Goal: Navigation & Orientation: Understand site structure

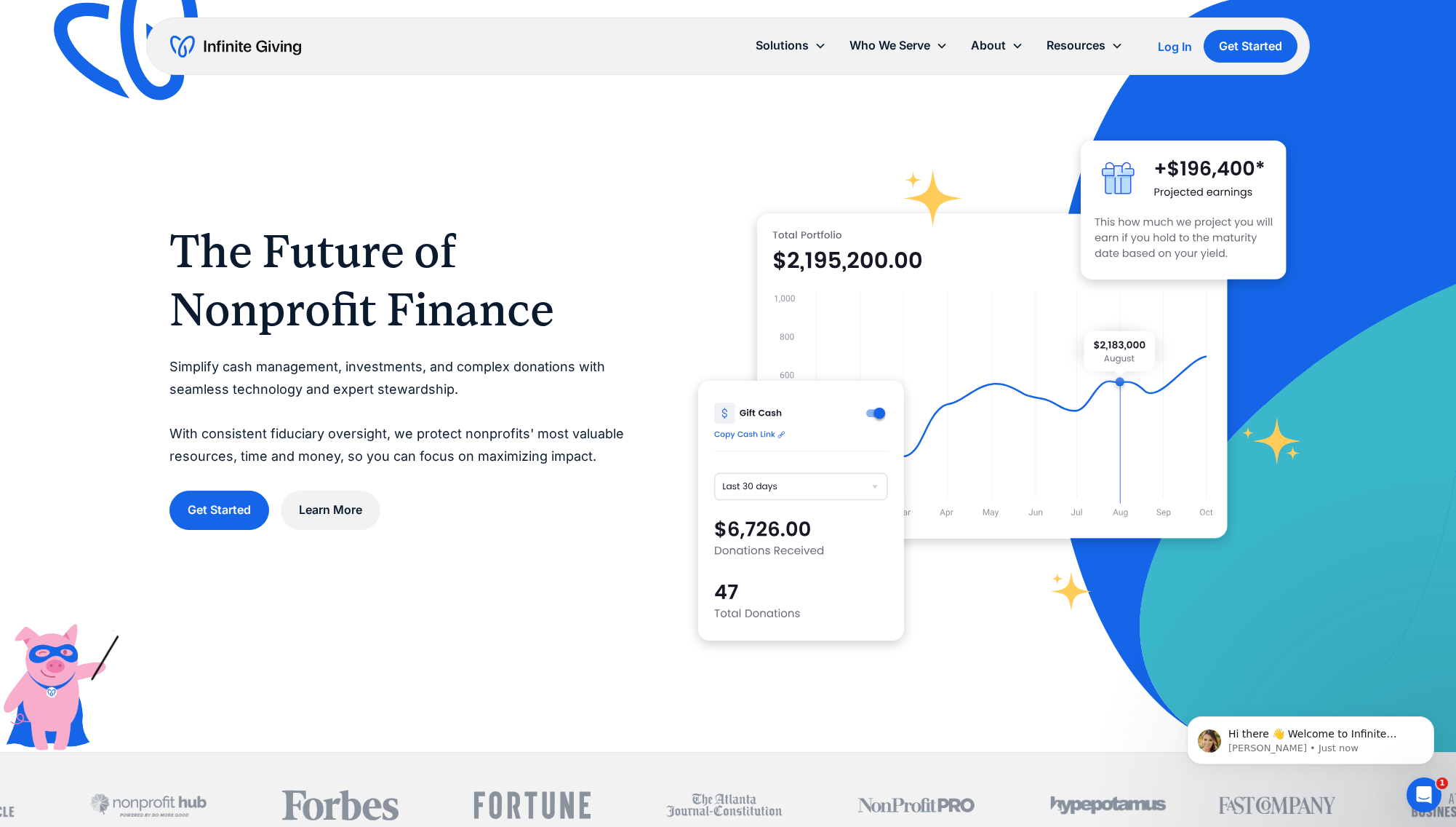
click at [255, 43] on img "home" at bounding box center [235, 46] width 131 height 23
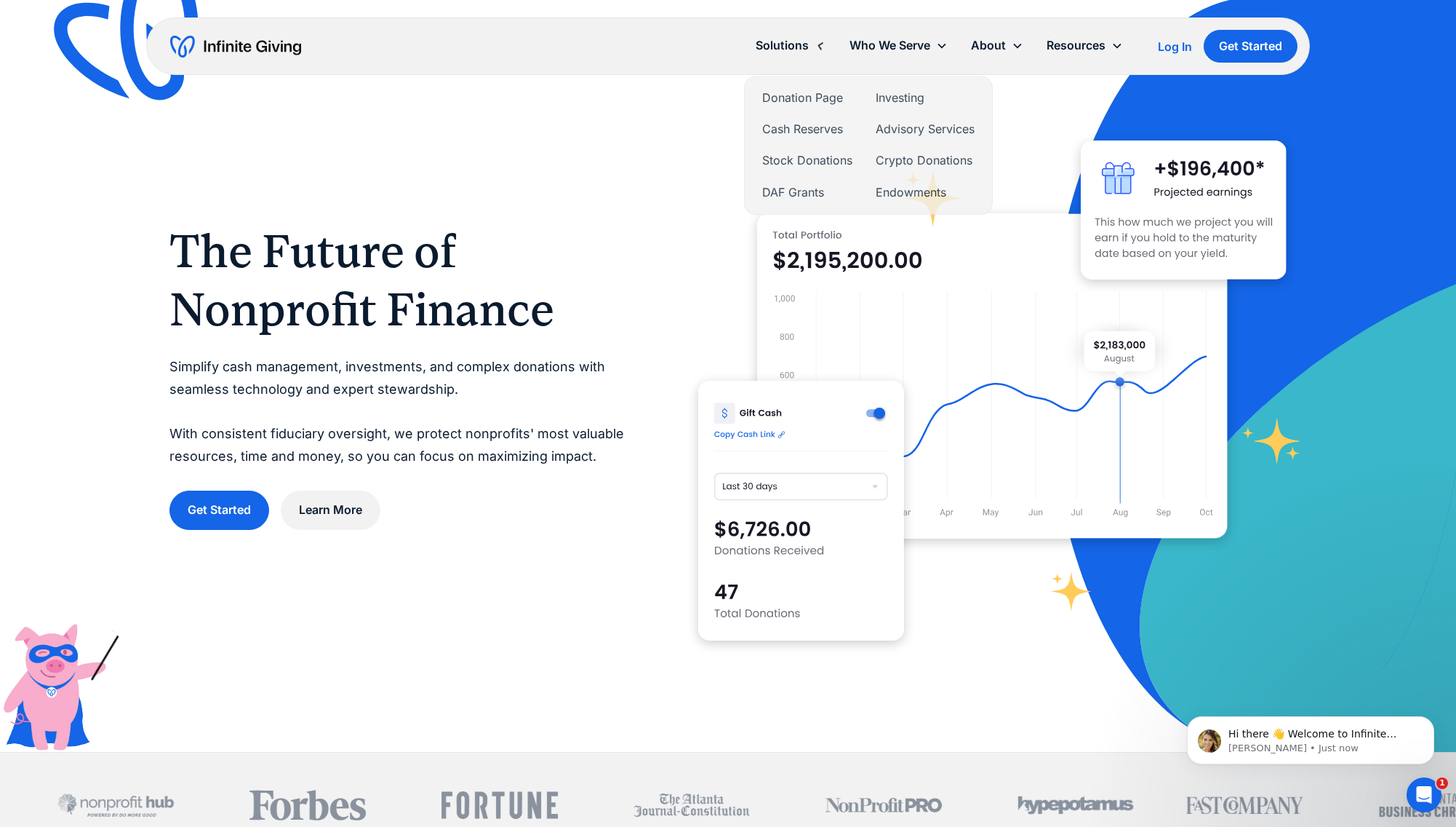
click at [777, 49] on div "Solutions" at bounding box center [782, 45] width 53 height 19
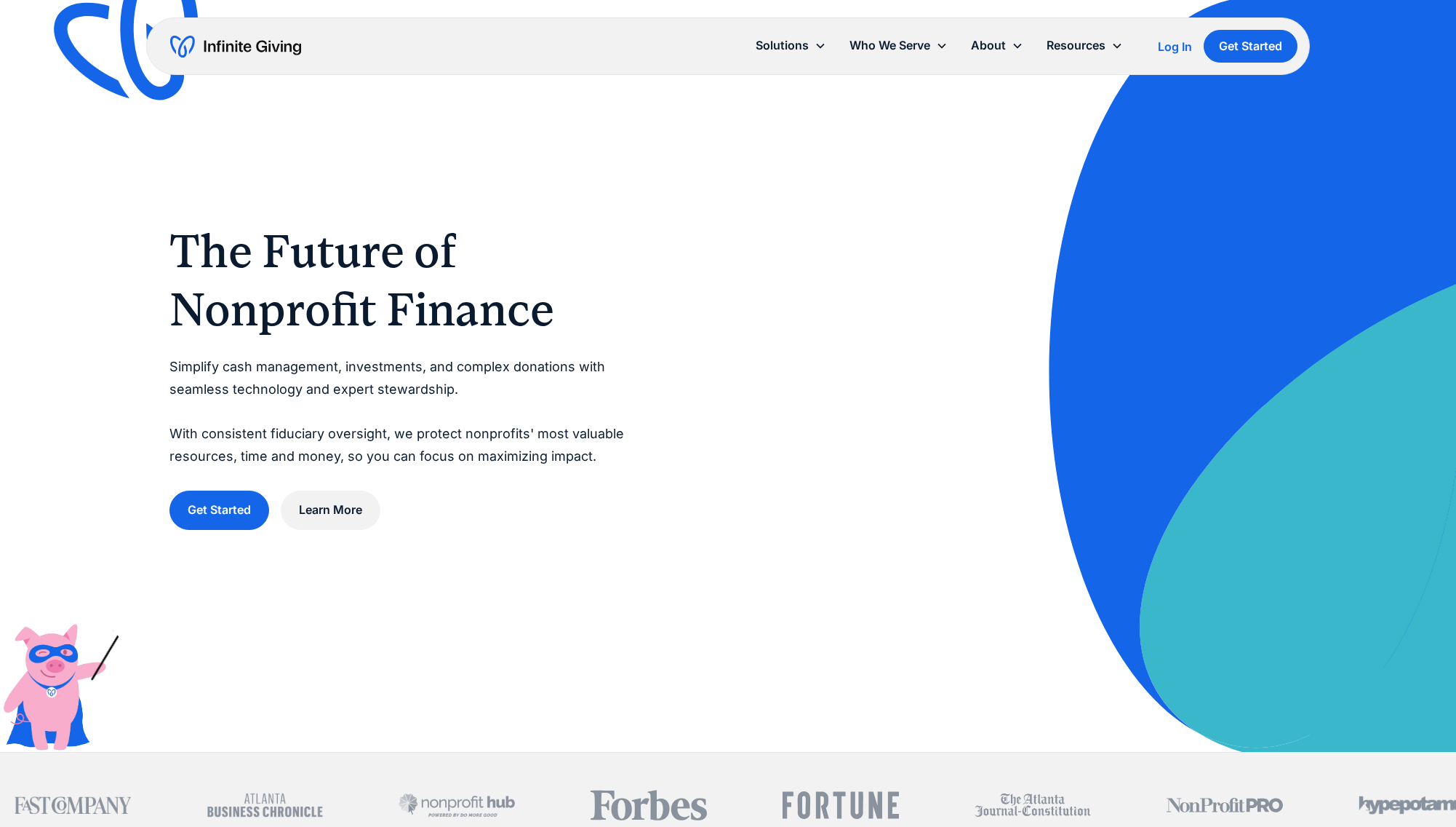
click at [777, 49] on div "Solutions" at bounding box center [782, 45] width 53 height 19
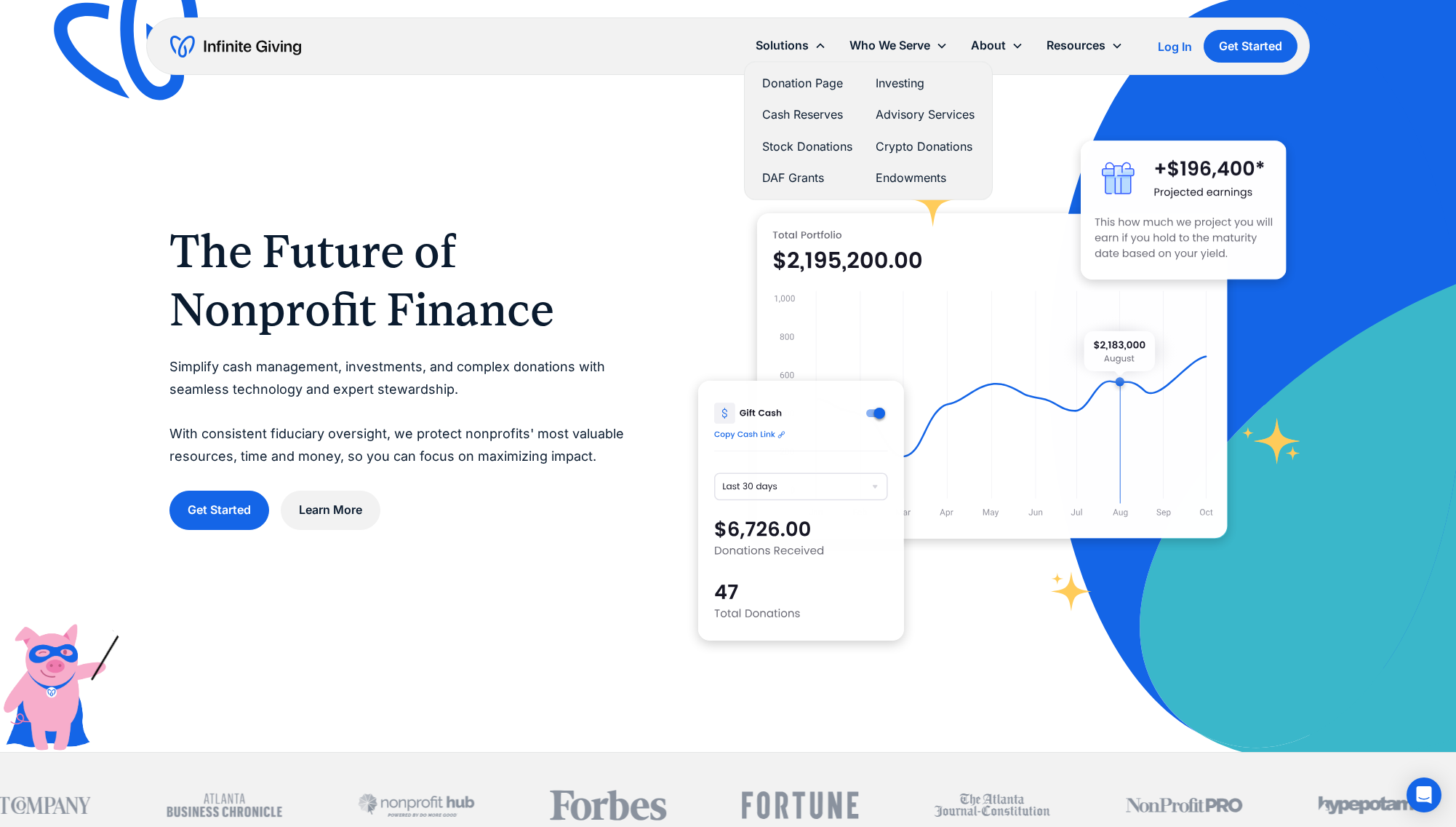
click at [781, 77] on link "Donation Page" at bounding box center [807, 82] width 90 height 19
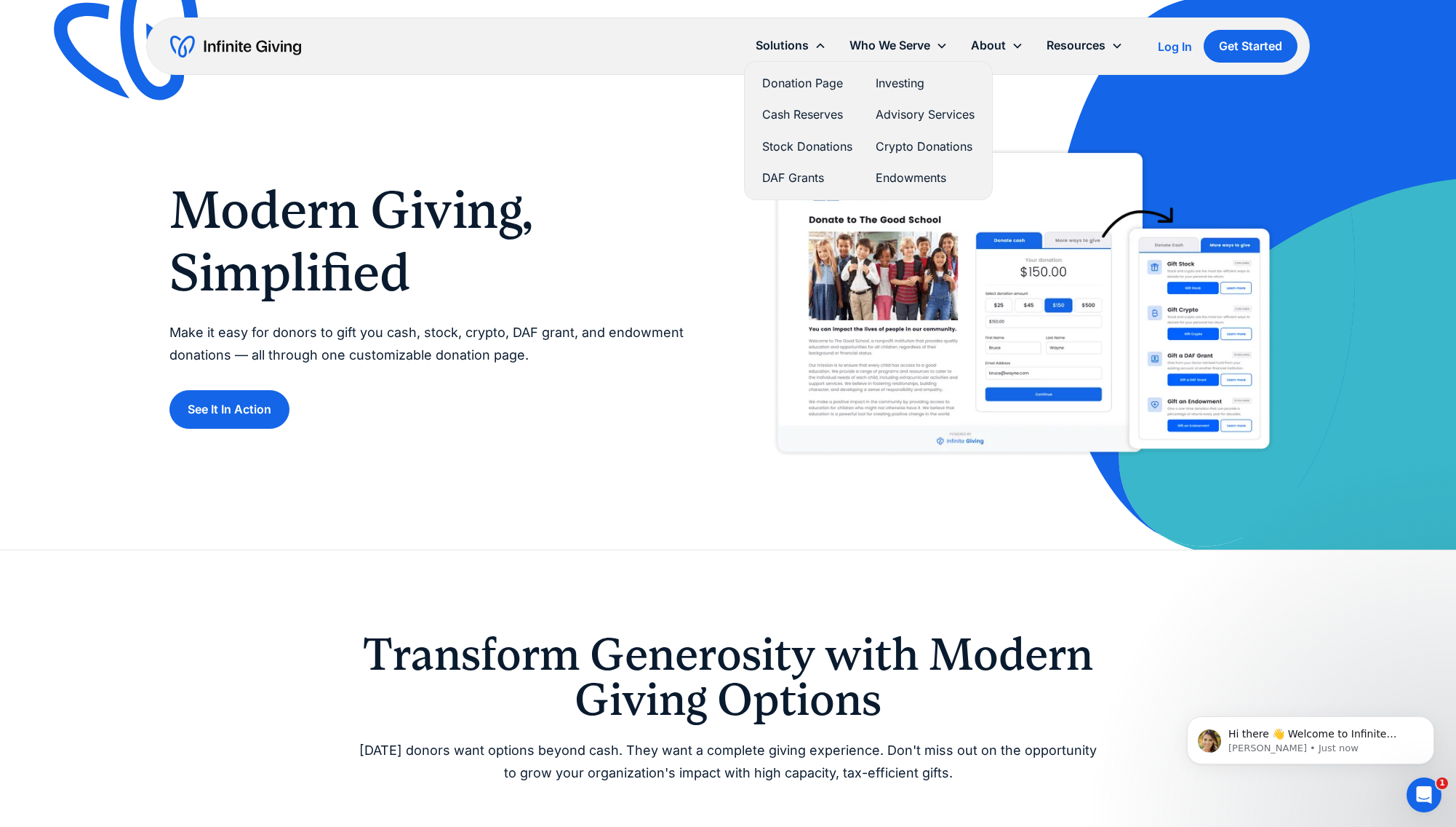
click at [800, 182] on link "DAF Grants" at bounding box center [807, 178] width 90 height 19
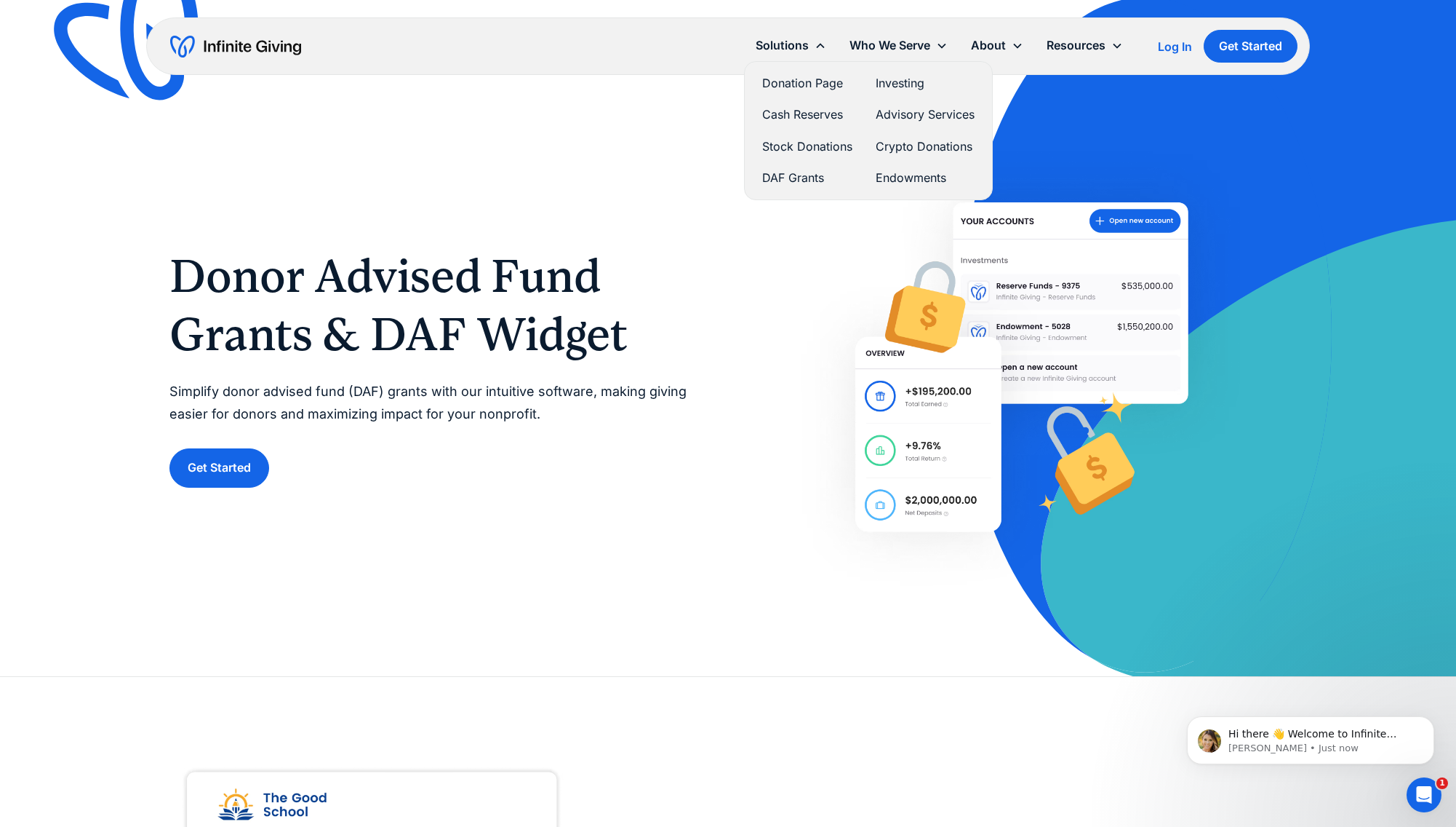
click at [893, 179] on link "Endowments" at bounding box center [925, 178] width 99 height 19
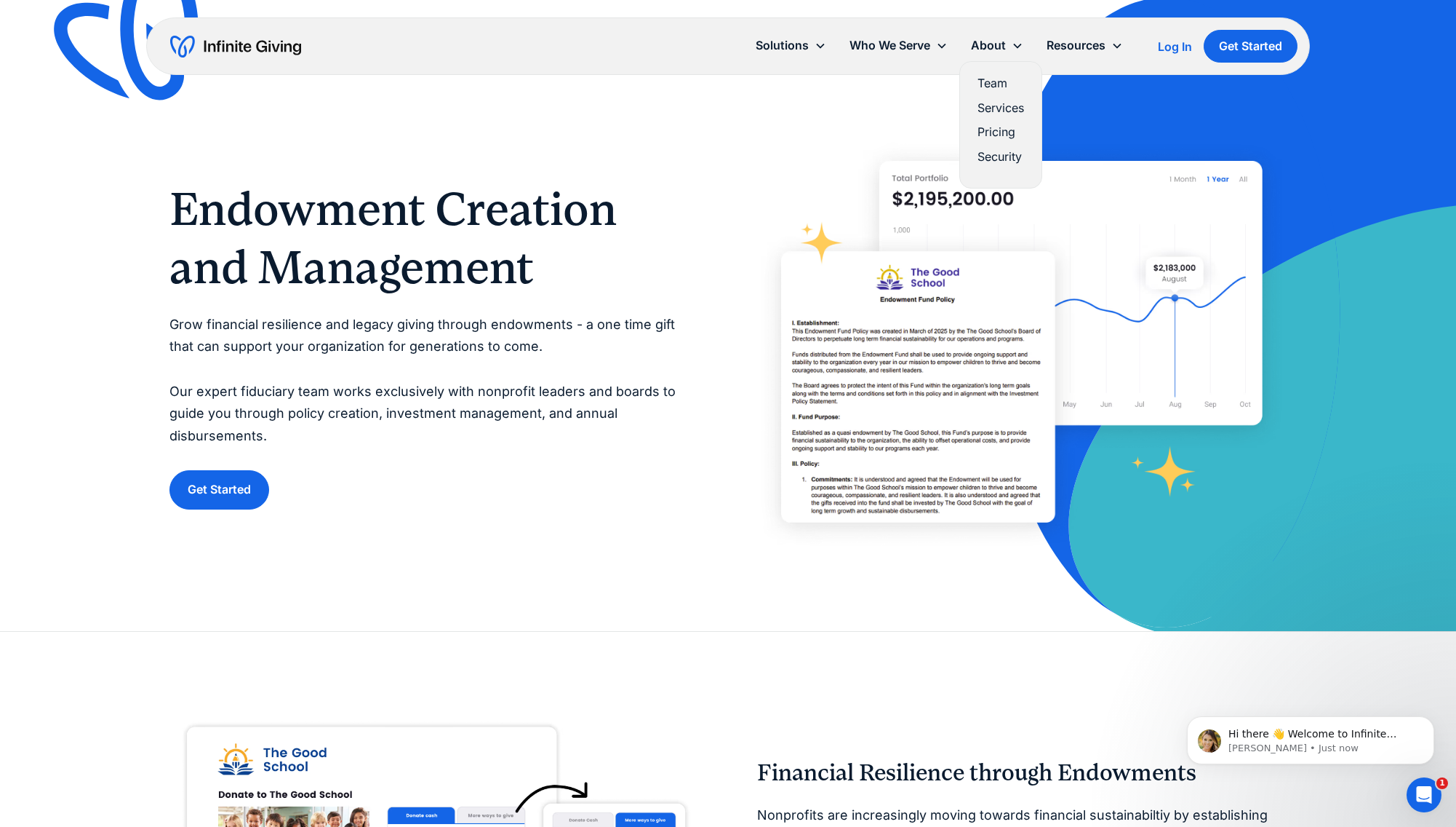
click at [985, 81] on link "Team" at bounding box center [1001, 82] width 46 height 19
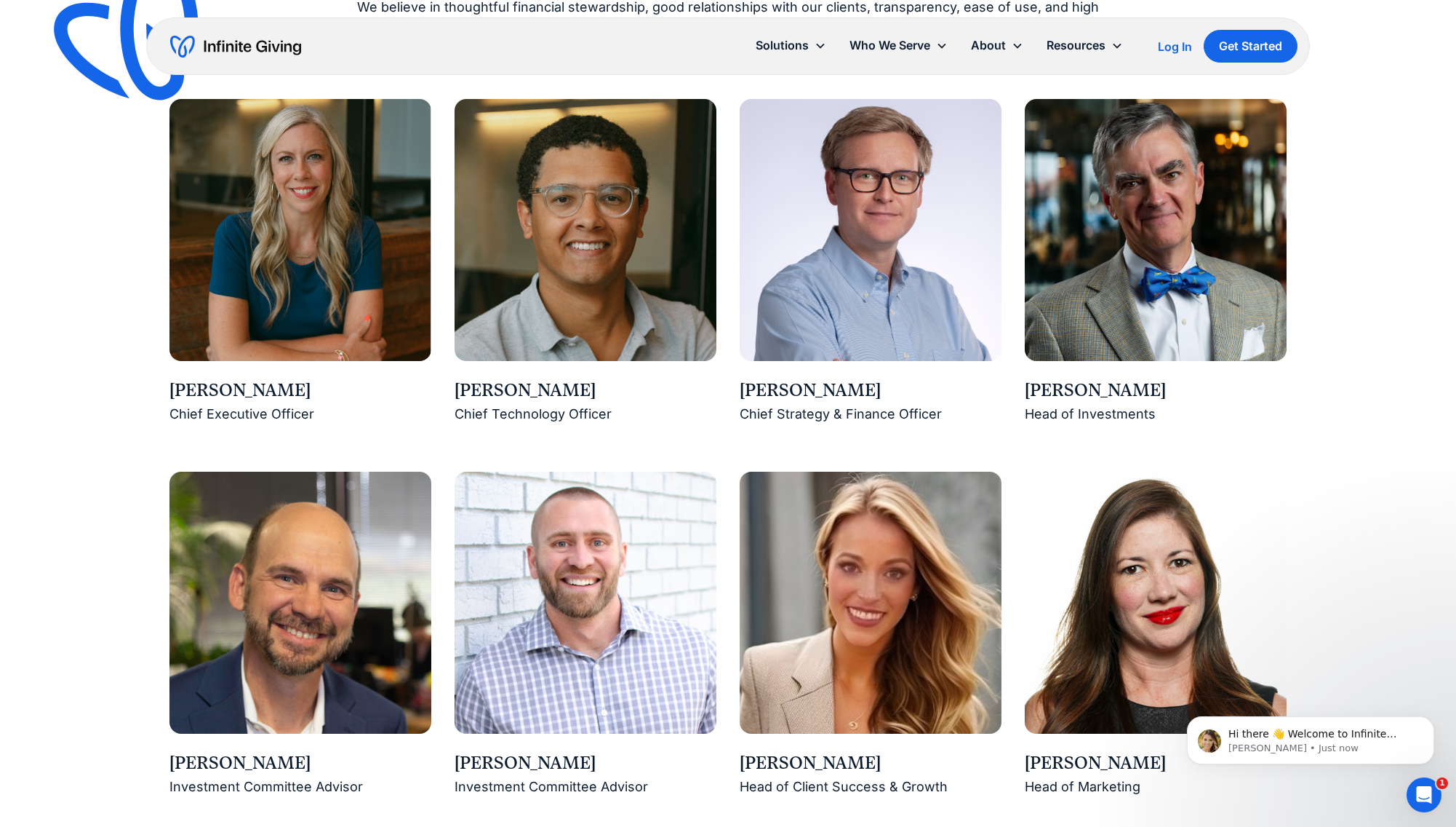
click at [362, 233] on img at bounding box center [300, 230] width 262 height 262
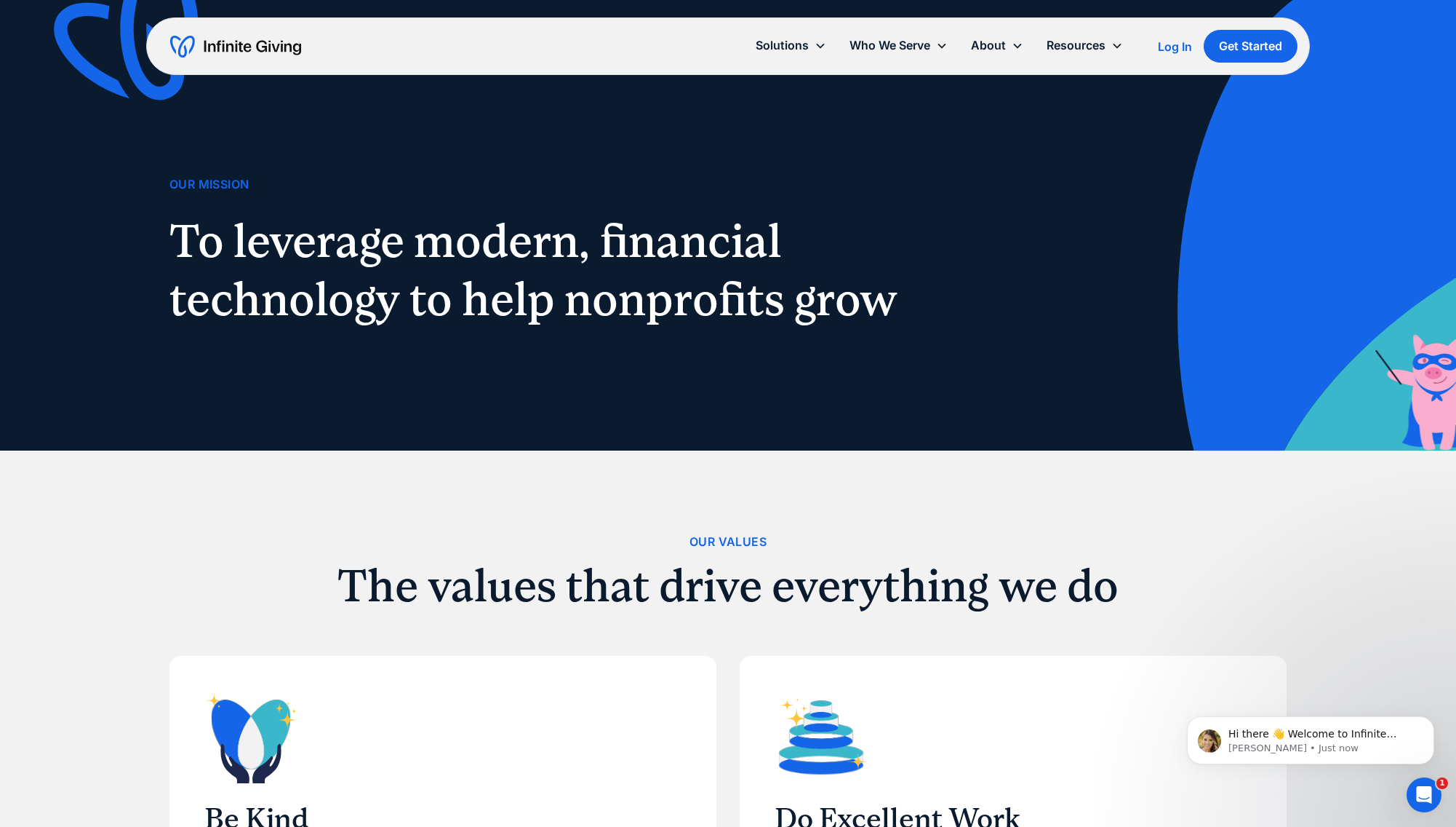
drag, startPoint x: 364, startPoint y: 233, endPoint x: 169, endPoint y: 2, distance: 302.3
